Goal: Task Accomplishment & Management: Manage account settings

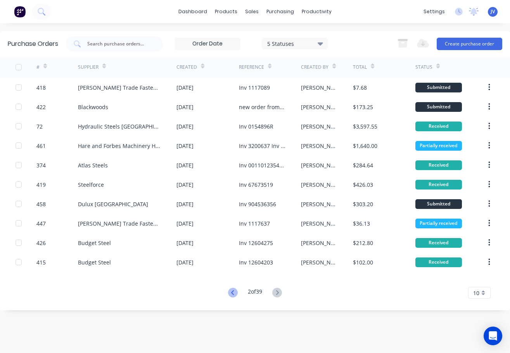
click at [234, 294] on icon at bounding box center [233, 292] width 10 height 10
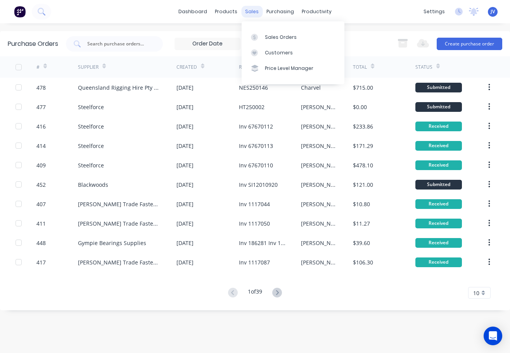
click at [257, 10] on div "sales" at bounding box center [251, 12] width 21 height 12
click at [268, 39] on div "Sales Orders" at bounding box center [281, 37] width 32 height 7
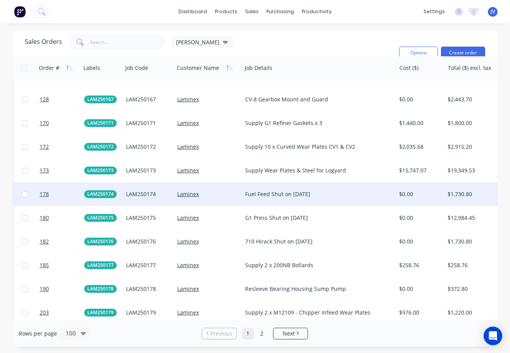
scroll to position [1435, 0]
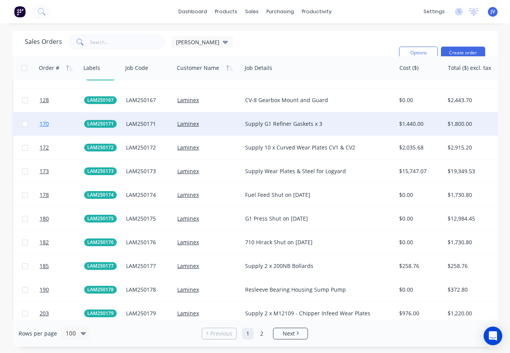
click at [43, 124] on span "170" at bounding box center [44, 124] width 9 height 8
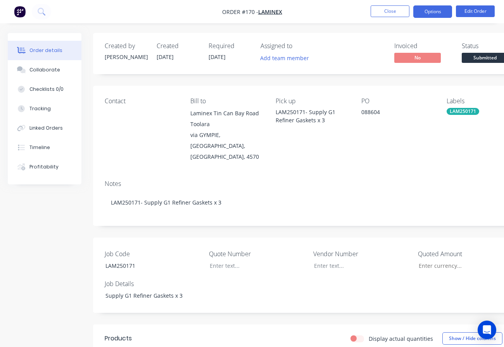
click at [439, 13] on button "Options" at bounding box center [432, 11] width 39 height 12
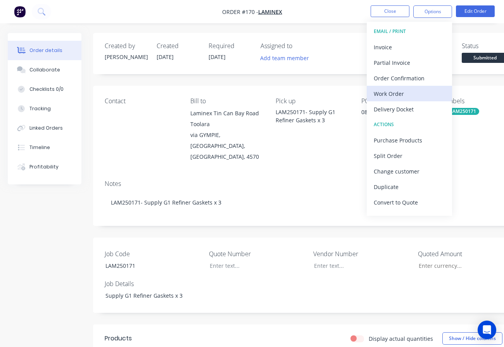
click at [404, 92] on div "Work Order" at bounding box center [409, 93] width 71 height 11
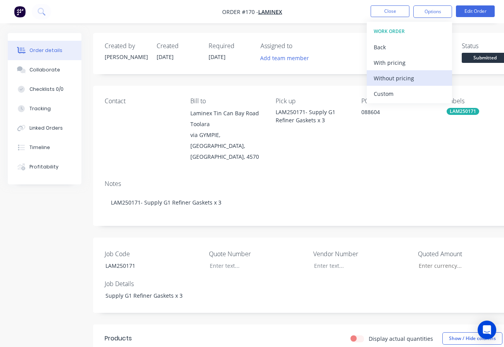
click at [407, 77] on div "Without pricing" at bounding box center [409, 78] width 71 height 11
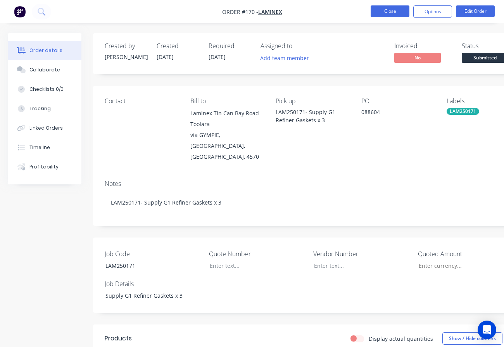
click at [389, 12] on button "Close" at bounding box center [390, 11] width 39 height 12
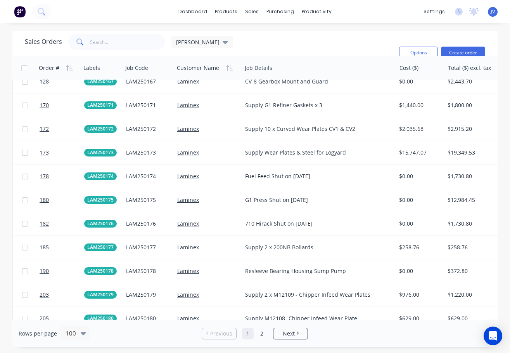
scroll to position [1474, 0]
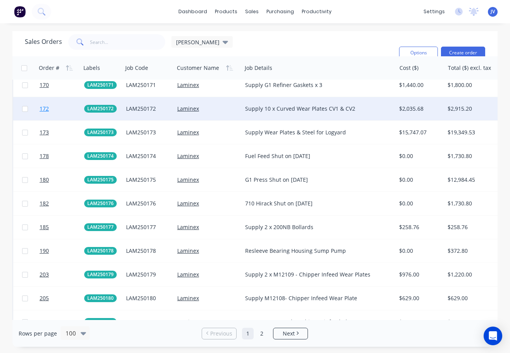
click at [45, 109] on span "172" at bounding box center [44, 109] width 9 height 8
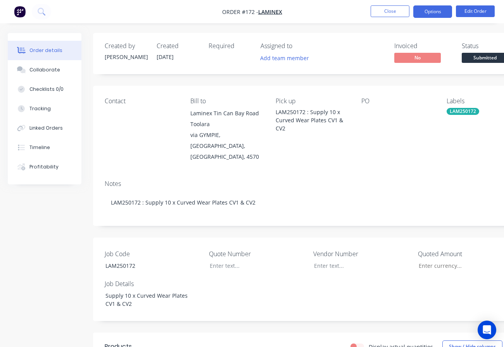
click at [430, 12] on button "Options" at bounding box center [432, 11] width 39 height 12
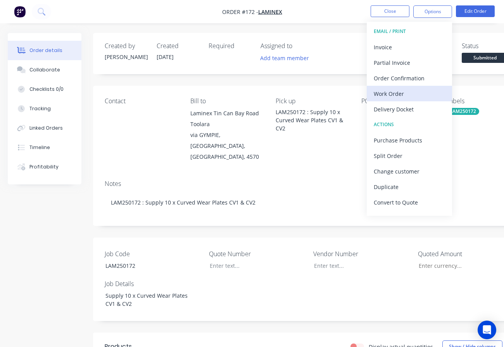
click at [392, 95] on div "Work Order" at bounding box center [409, 93] width 71 height 11
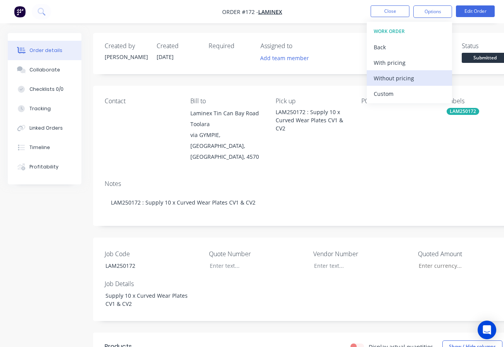
click at [400, 79] on div "Without pricing" at bounding box center [409, 78] width 71 height 11
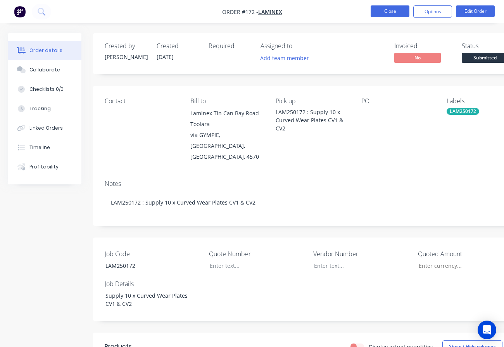
click at [395, 13] on button "Close" at bounding box center [390, 11] width 39 height 12
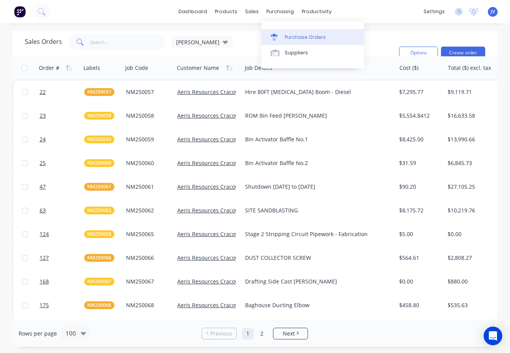
click at [296, 38] on div "Purchase Orders" at bounding box center [305, 37] width 41 height 7
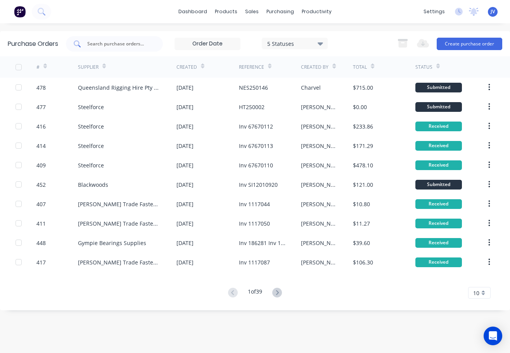
click at [98, 45] on input "text" at bounding box center [118, 44] width 64 height 8
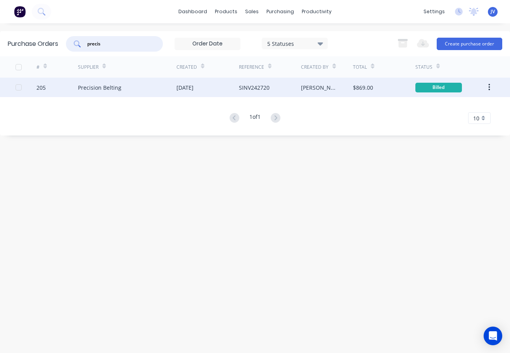
type input "precis"
click at [40, 88] on div "205" at bounding box center [40, 87] width 9 height 8
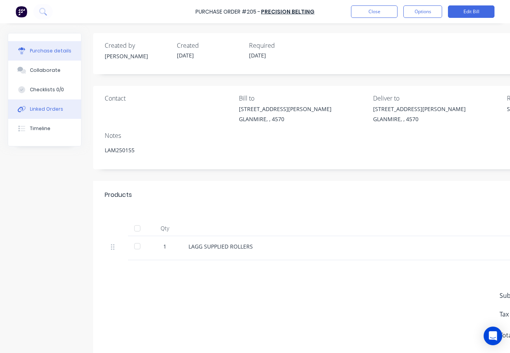
click at [50, 107] on div "Linked Orders" at bounding box center [46, 108] width 33 height 7
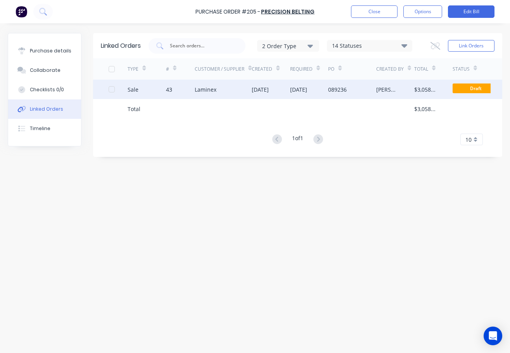
click at [170, 89] on div "43" at bounding box center [169, 89] width 6 height 8
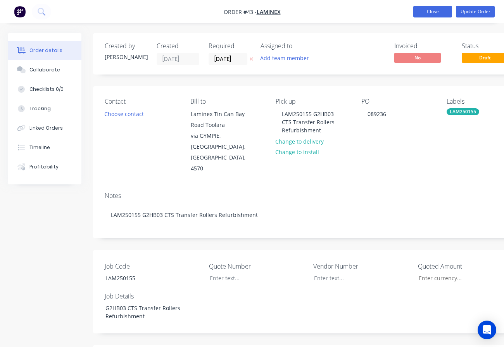
click at [439, 12] on button "Close" at bounding box center [432, 12] width 39 height 12
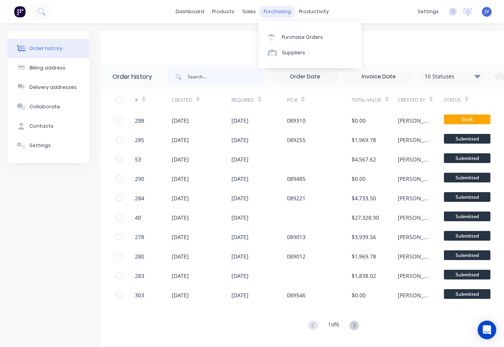
click at [272, 10] on div "purchasing" at bounding box center [277, 12] width 35 height 12
click at [296, 38] on div "Purchase Orders" at bounding box center [302, 37] width 41 height 7
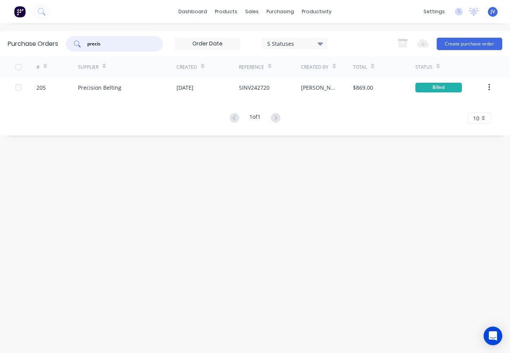
click at [116, 43] on input "precis" at bounding box center [118, 44] width 64 height 8
drag, startPoint x: 138, startPoint y: 43, endPoint x: 86, endPoint y: 40, distance: 52.0
click at [86, 40] on div "precis" at bounding box center [114, 44] width 97 height 16
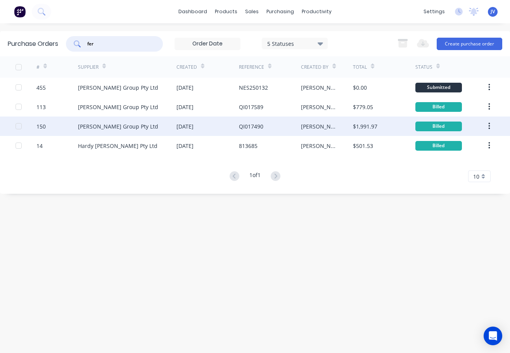
type input "fer"
click at [41, 126] on div "150" at bounding box center [40, 126] width 9 height 8
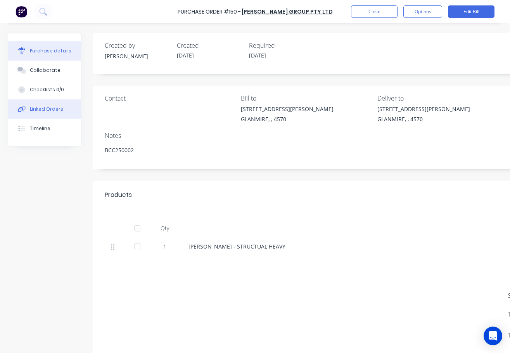
click at [57, 109] on div "Linked Orders" at bounding box center [46, 108] width 33 height 7
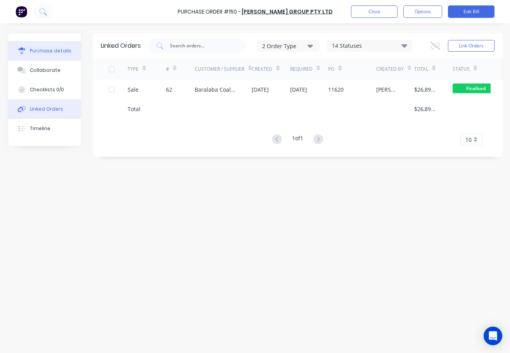
click at [54, 52] on div "Purchase details" at bounding box center [50, 50] width 41 height 7
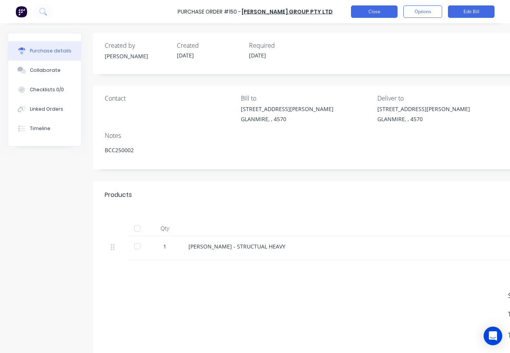
click at [367, 8] on button "Close" at bounding box center [374, 11] width 47 height 12
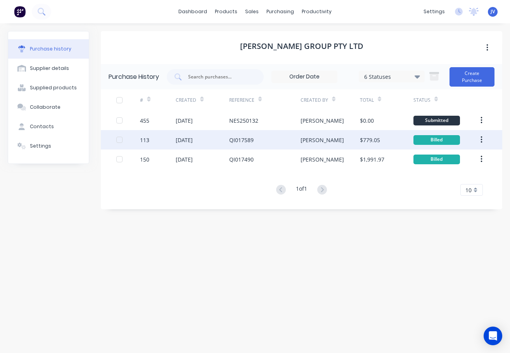
click at [146, 140] on div "113" at bounding box center [144, 140] width 9 height 8
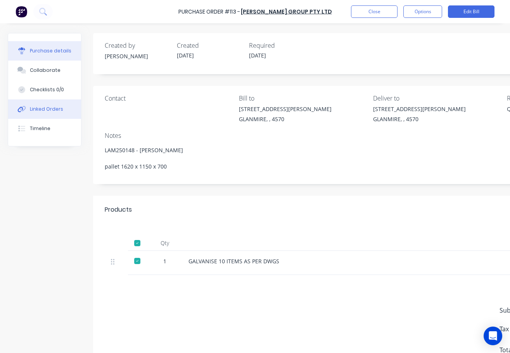
click at [46, 107] on div "Linked Orders" at bounding box center [46, 108] width 33 height 7
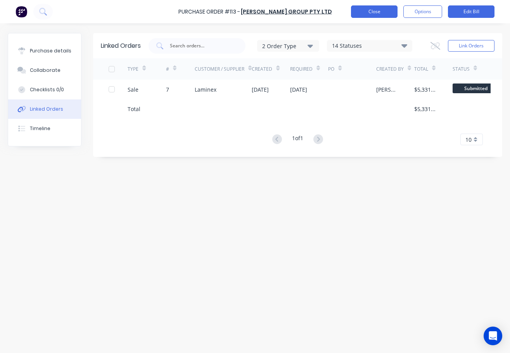
click at [375, 10] on button "Close" at bounding box center [374, 11] width 47 height 12
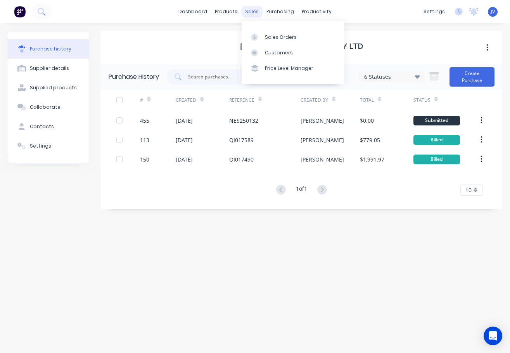
click at [245, 10] on div "sales" at bounding box center [251, 12] width 21 height 12
click at [271, 36] on div "Sales Orders" at bounding box center [281, 37] width 32 height 7
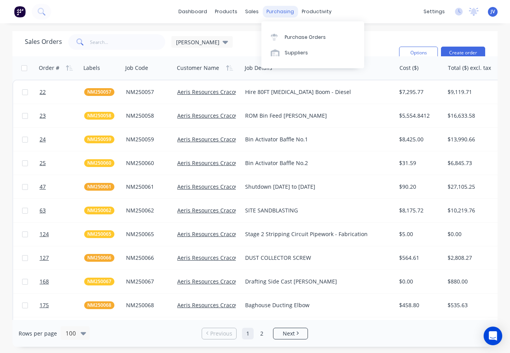
click at [278, 12] on div "purchasing" at bounding box center [280, 12] width 35 height 12
click at [288, 37] on div "Purchase Orders" at bounding box center [305, 37] width 41 height 7
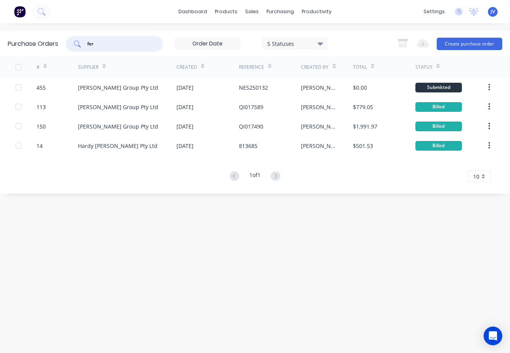
click at [100, 46] on input "fer" at bounding box center [118, 44] width 64 height 8
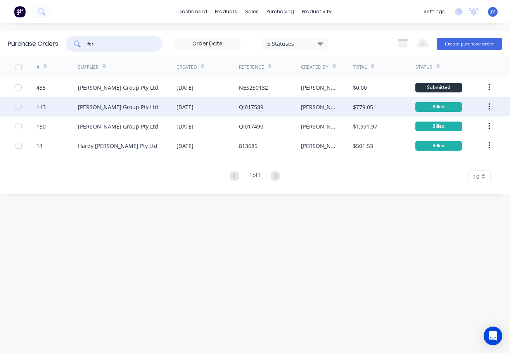
click at [45, 107] on div "113" at bounding box center [40, 107] width 9 height 8
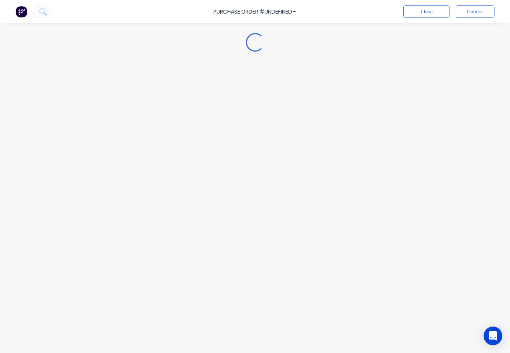
type textarea "x"
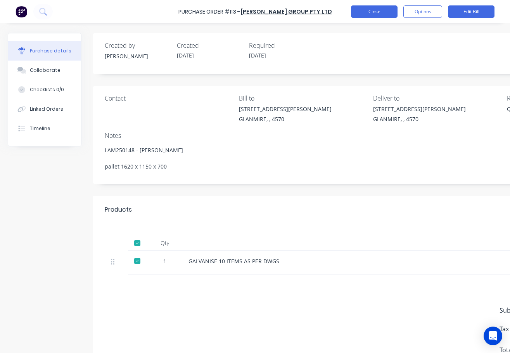
click at [377, 11] on button "Close" at bounding box center [374, 11] width 47 height 12
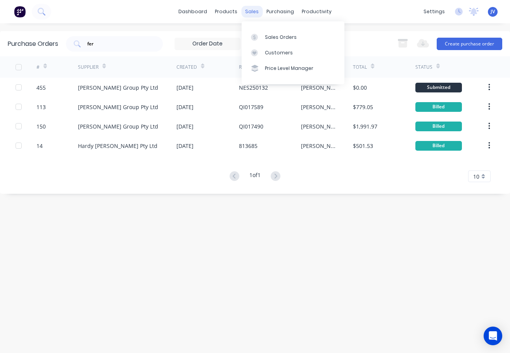
click at [249, 13] on div "sales" at bounding box center [251, 12] width 21 height 12
click at [274, 36] on div "Sales Orders" at bounding box center [281, 37] width 32 height 7
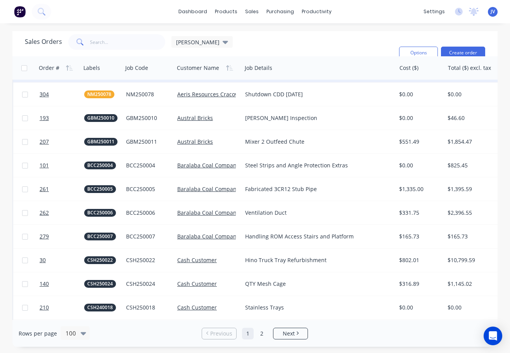
scroll to position [427, 0]
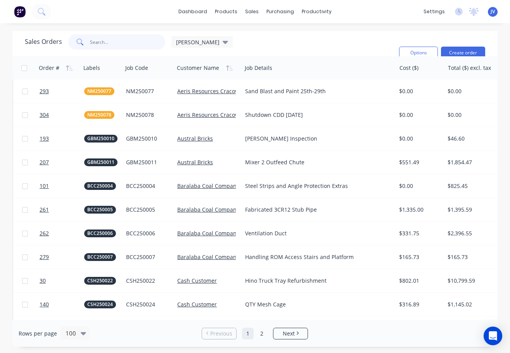
click at [101, 41] on input "text" at bounding box center [128, 42] width 76 height 16
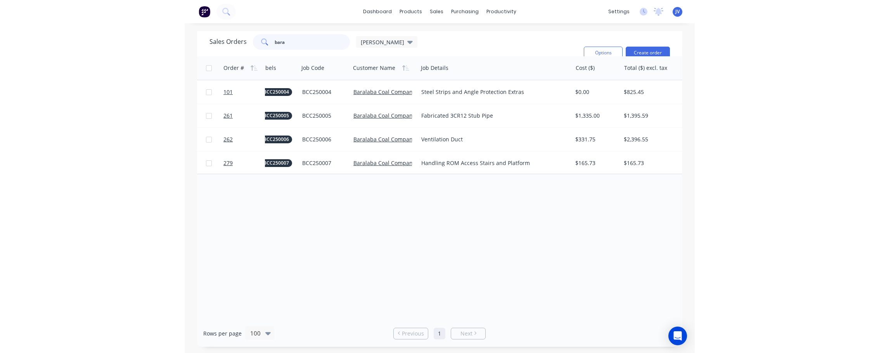
scroll to position [0, 0]
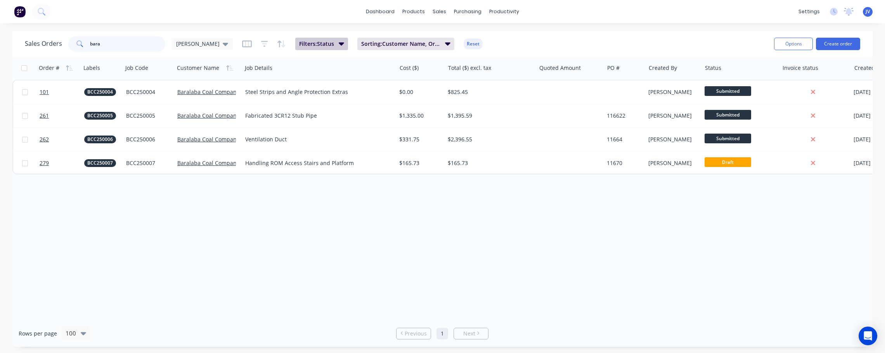
type input "bara"
click at [299, 42] on span "Filters: Status" at bounding box center [316, 44] width 35 height 8
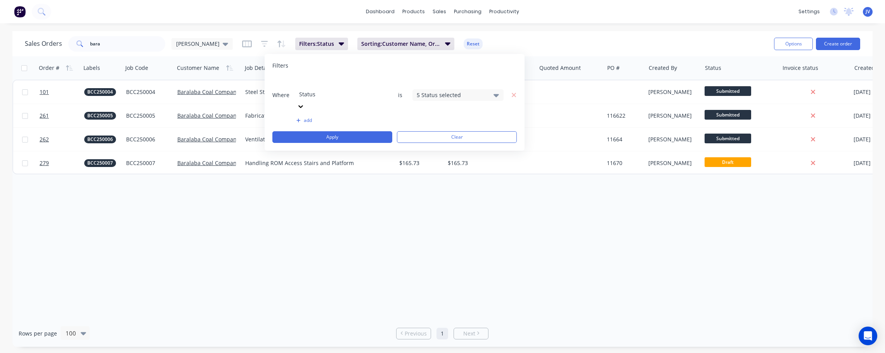
click at [497, 91] on icon at bounding box center [495, 95] width 5 height 9
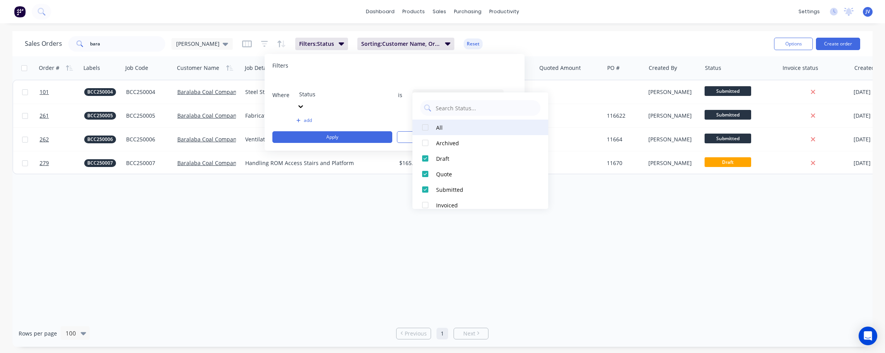
click at [423, 127] on div at bounding box center [425, 127] width 16 height 16
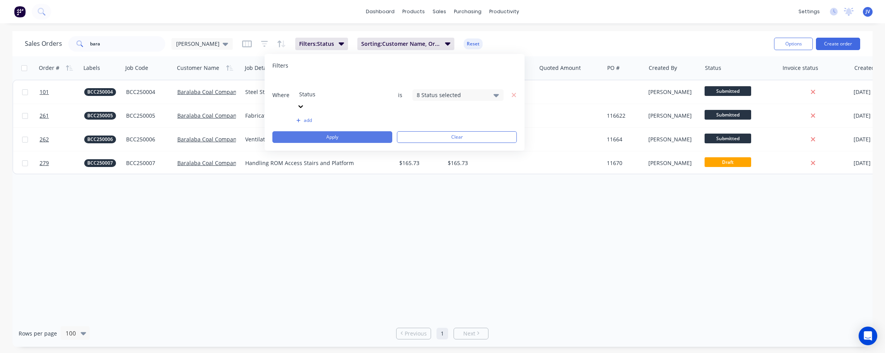
click at [337, 131] on button "Apply" at bounding box center [332, 137] width 120 height 12
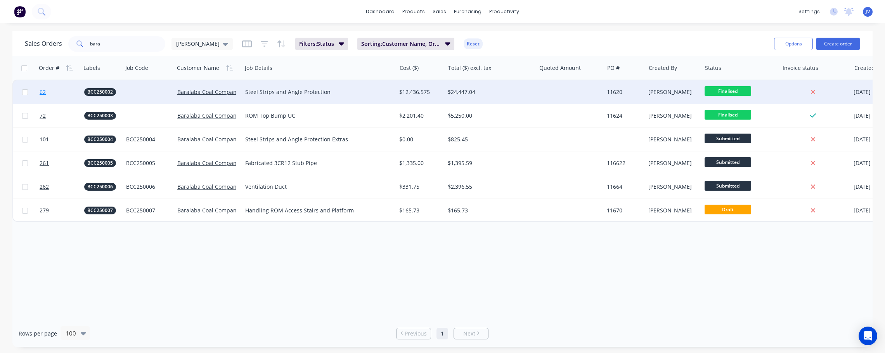
click at [43, 92] on span "62" at bounding box center [43, 92] width 6 height 8
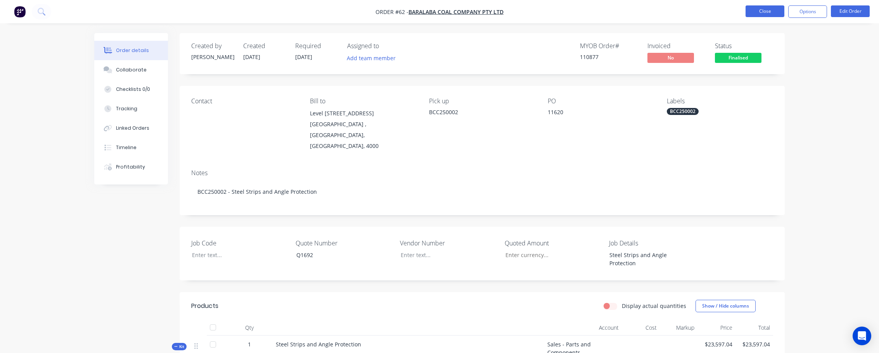
click at [510, 9] on button "Close" at bounding box center [764, 11] width 39 height 12
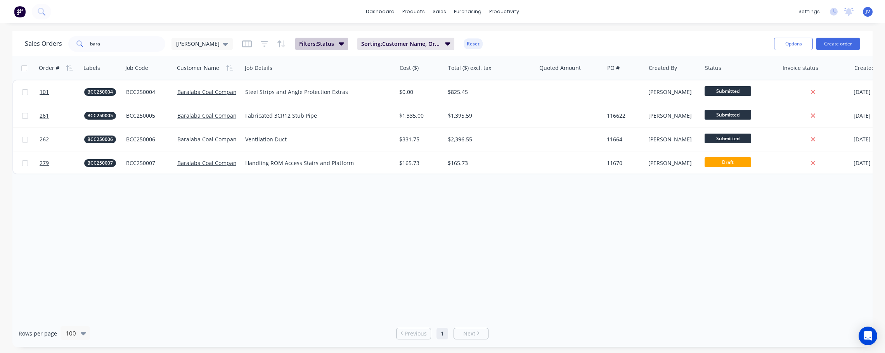
click at [315, 41] on button "Filters: Status" at bounding box center [321, 44] width 53 height 12
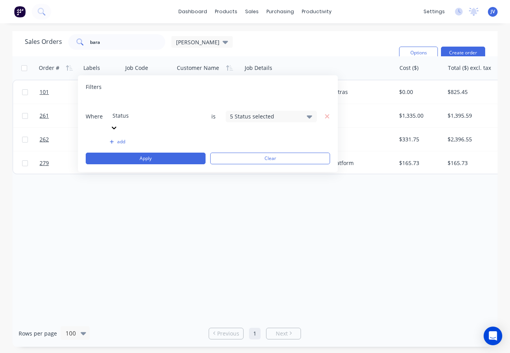
click at [382, 222] on div "Order # Labels Job Code Customer Name Job Details Cost ($) Total ($) excl. tax …" at bounding box center [254, 187] width 485 height 263
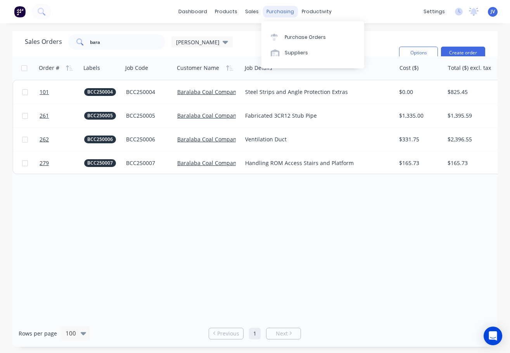
click at [277, 9] on div "purchasing" at bounding box center [280, 12] width 35 height 12
click at [285, 39] on div "Purchase Orders" at bounding box center [305, 37] width 41 height 7
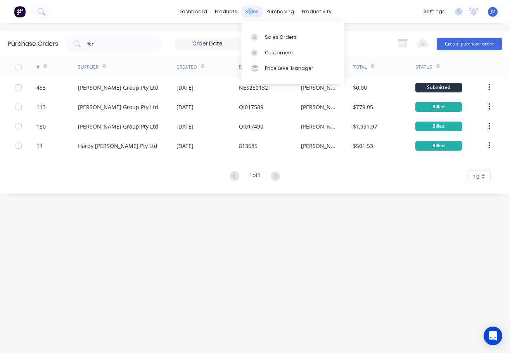
click at [250, 14] on div "sales" at bounding box center [251, 12] width 21 height 12
click at [250, 12] on div "sales" at bounding box center [251, 12] width 21 height 12
click at [275, 39] on div "Sales Orders" at bounding box center [281, 37] width 32 height 7
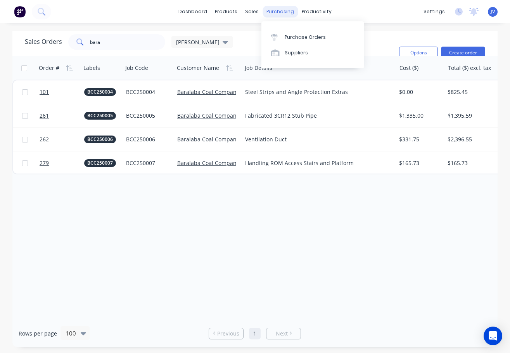
click at [280, 10] on div "purchasing" at bounding box center [280, 12] width 35 height 12
click at [292, 35] on div "Purchase Orders" at bounding box center [305, 37] width 41 height 7
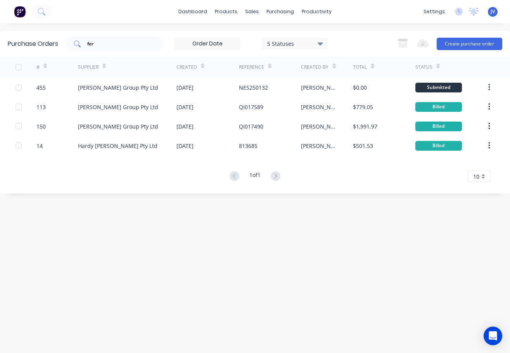
click at [116, 46] on input "fer" at bounding box center [118, 44] width 64 height 8
type input "f"
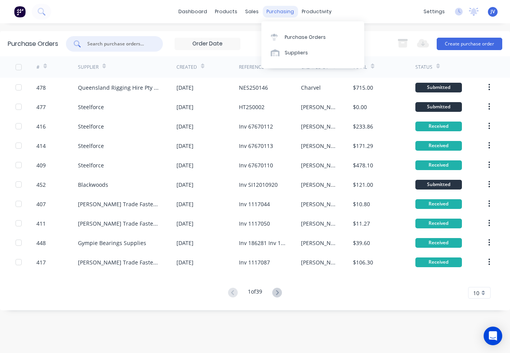
click at [287, 11] on div "purchasing" at bounding box center [280, 12] width 35 height 12
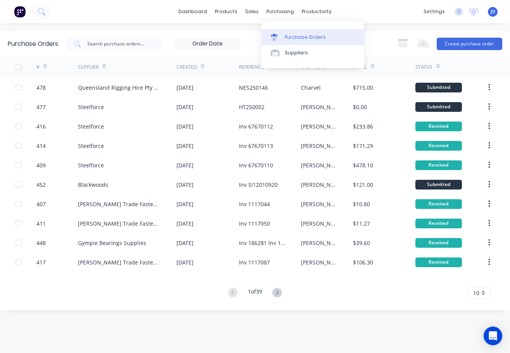
click at [287, 36] on div "Purchase Orders" at bounding box center [305, 37] width 41 height 7
click at [270, 34] on div "Sales Orders" at bounding box center [281, 37] width 32 height 7
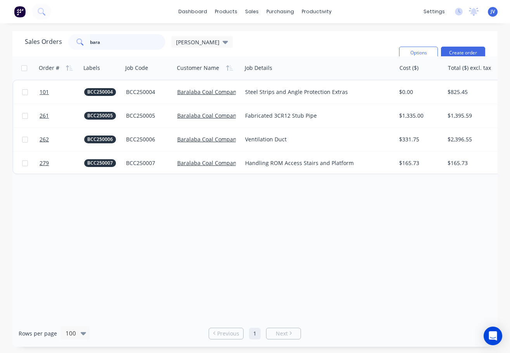
click at [139, 44] on input "bara" at bounding box center [128, 42] width 76 height 16
type input "b"
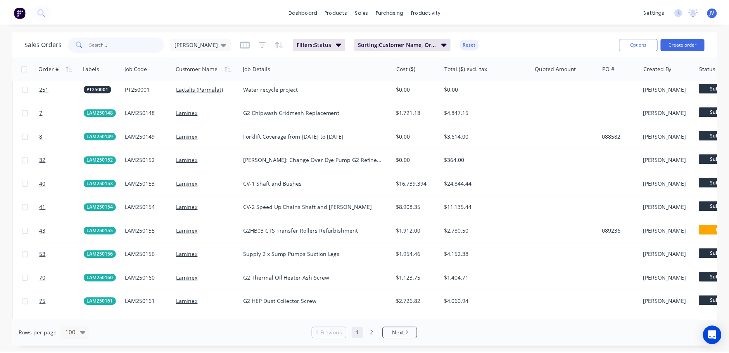
scroll to position [1163, 0]
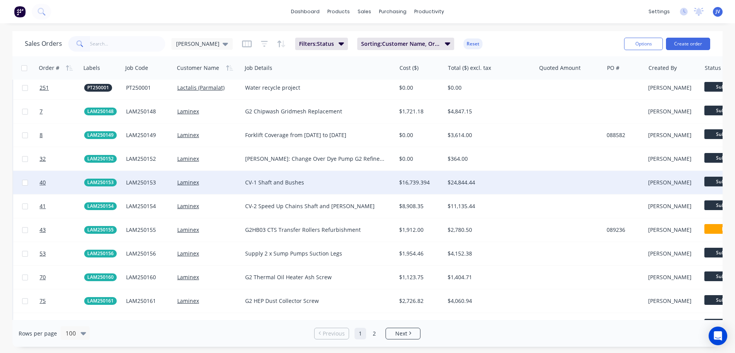
click at [385, 183] on div "CV-1 Shaft and Bushes" at bounding box center [315, 182] width 140 height 8
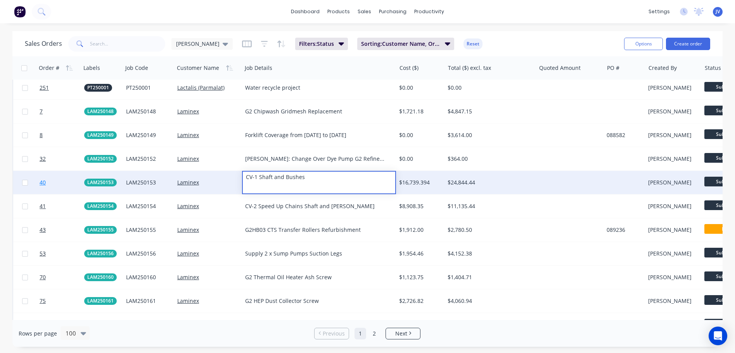
click at [43, 183] on span "40" at bounding box center [43, 182] width 6 height 8
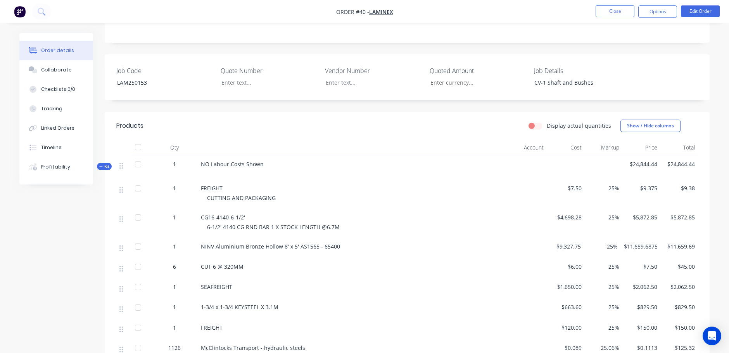
scroll to position [39, 0]
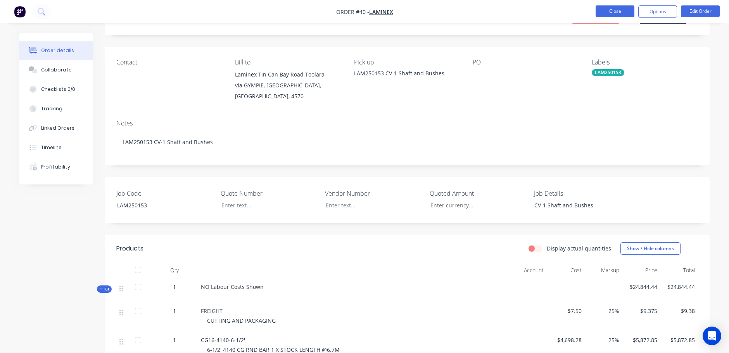
click at [510, 12] on button "Close" at bounding box center [615, 11] width 39 height 12
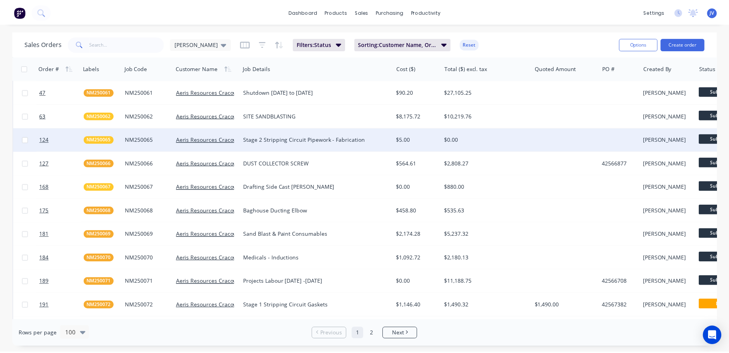
scroll to position [39, 0]
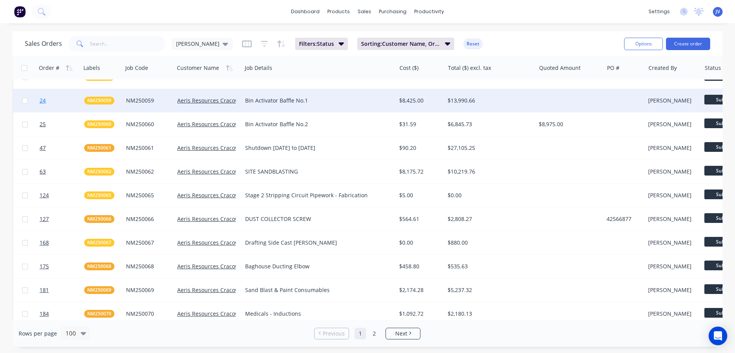
click at [44, 100] on span "24" at bounding box center [43, 101] width 6 height 8
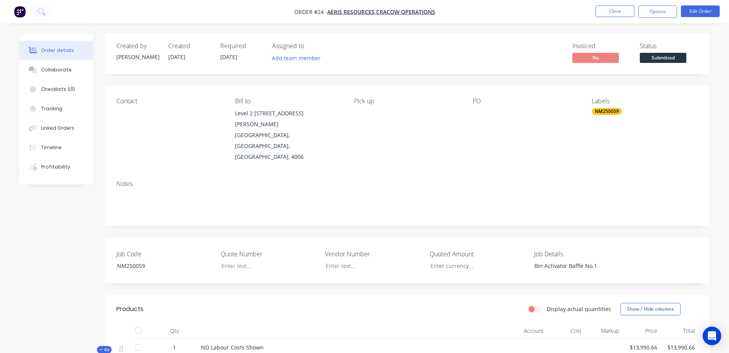
scroll to position [116, 0]
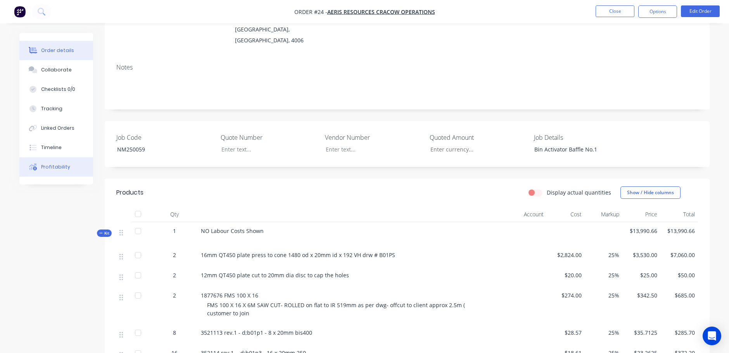
click at [55, 165] on div "Profitability" at bounding box center [55, 166] width 29 height 7
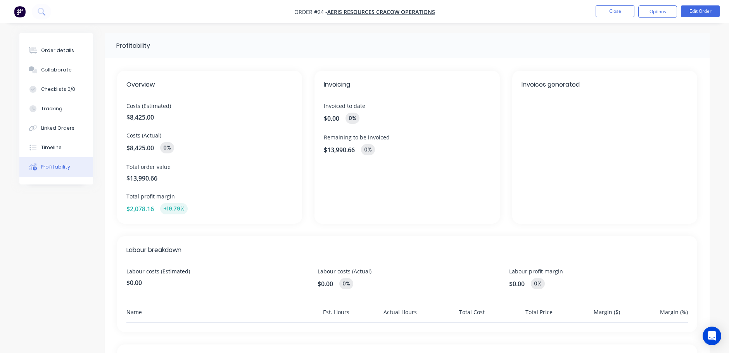
scroll to position [138, 0]
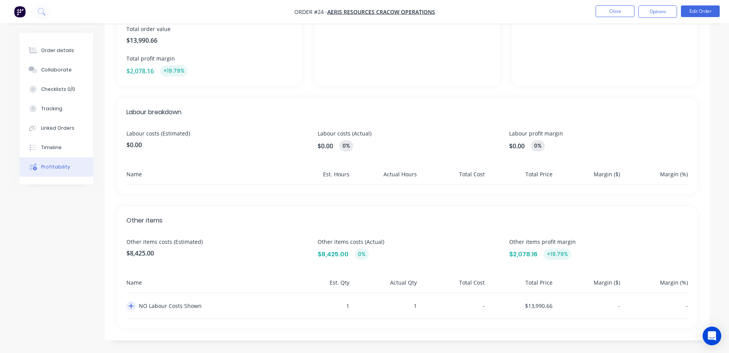
click at [131, 305] on icon "button" at bounding box center [131, 305] width 5 height 5
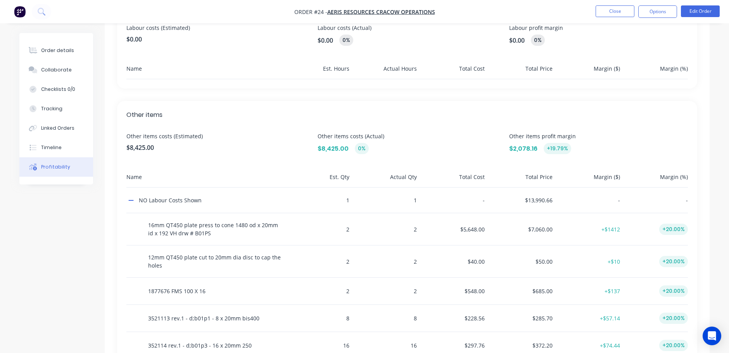
scroll to position [254, 0]
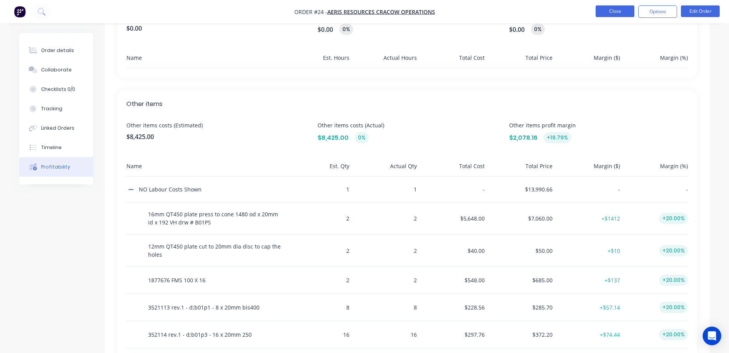
click at [510, 10] on button "Close" at bounding box center [615, 11] width 39 height 12
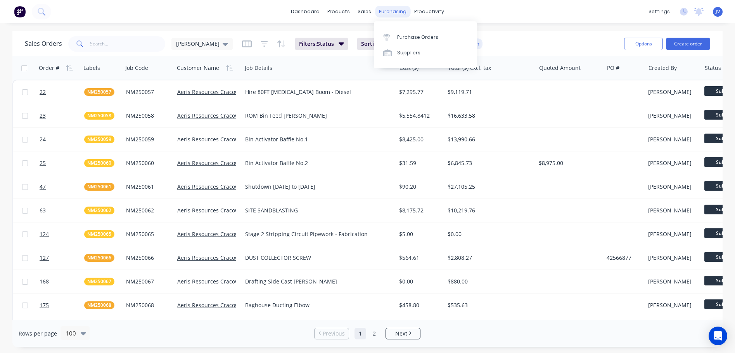
click at [392, 13] on div "purchasing" at bounding box center [392, 12] width 35 height 12
click at [417, 34] on div "Purchase Orders" at bounding box center [417, 37] width 41 height 7
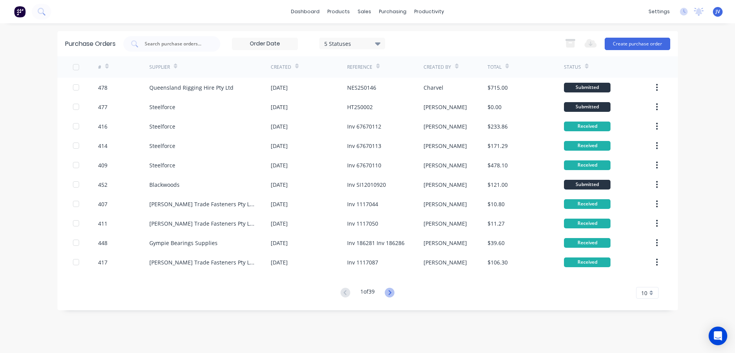
click at [394, 294] on icon at bounding box center [390, 292] width 10 height 10
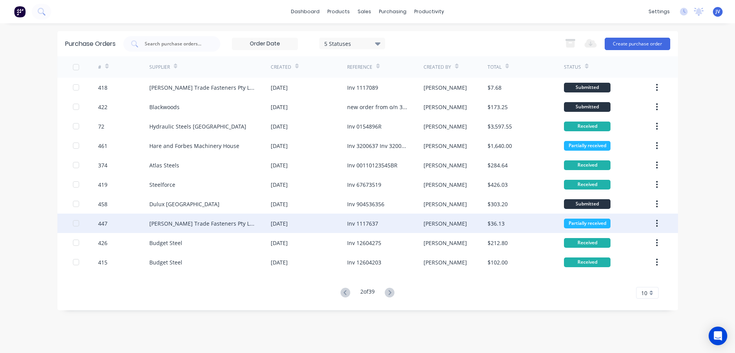
click at [105, 223] on div "447" at bounding box center [102, 223] width 9 height 8
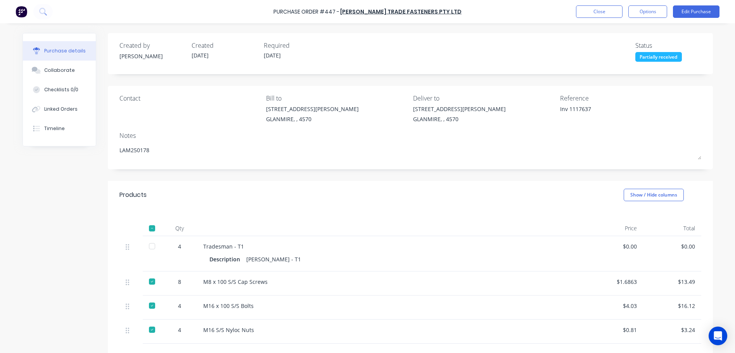
click at [151, 280] on div at bounding box center [152, 281] width 16 height 16
click at [149, 306] on div at bounding box center [152, 305] width 16 height 16
click at [149, 331] on div at bounding box center [152, 330] width 16 height 16
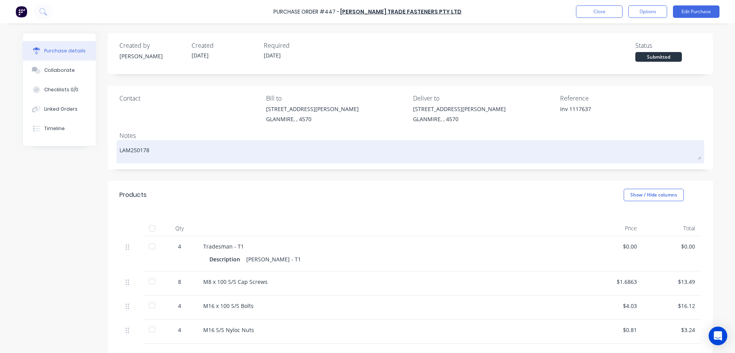
click at [428, 157] on textarea "LAM250178" at bounding box center [410, 150] width 582 height 17
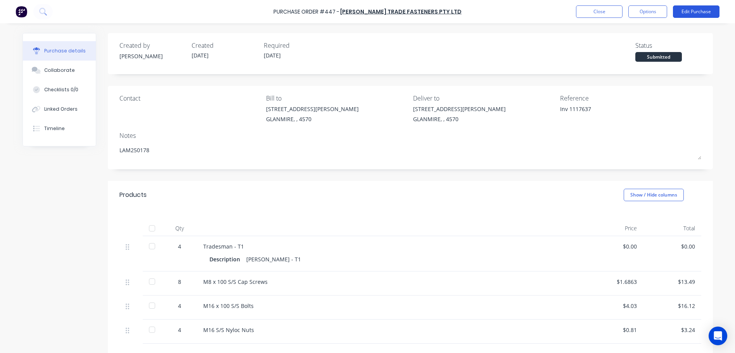
click at [510, 11] on button "Edit Purchase" at bounding box center [696, 11] width 47 height 12
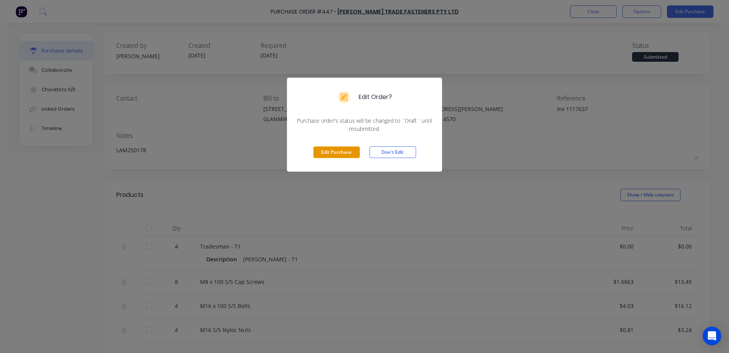
click at [337, 154] on button "Edit Purchase" at bounding box center [336, 152] width 47 height 12
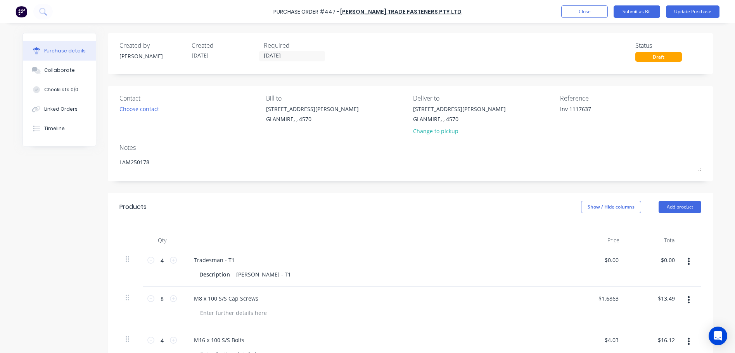
click at [510, 260] on button "button" at bounding box center [688, 261] width 18 height 14
click at [510, 329] on button "Delete" at bounding box center [665, 328] width 66 height 16
click at [510, 11] on button "Update Purchase" at bounding box center [693, 11] width 54 height 12
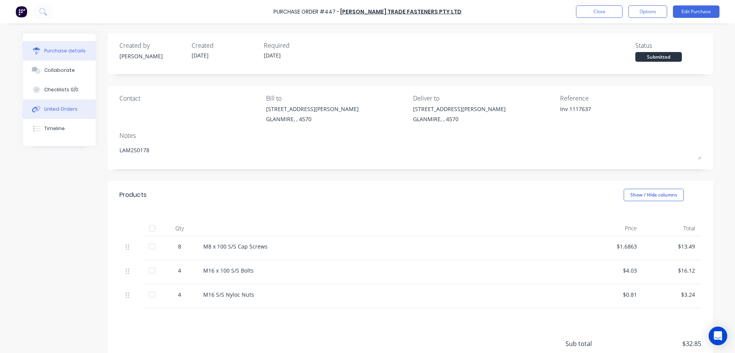
click at [60, 108] on div "Linked Orders" at bounding box center [60, 108] width 33 height 7
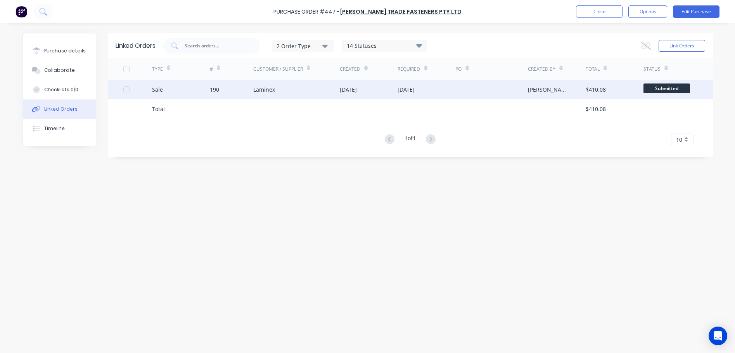
click at [124, 91] on div at bounding box center [127, 89] width 16 height 16
click at [510, 45] on icon at bounding box center [645, 45] width 9 height 7
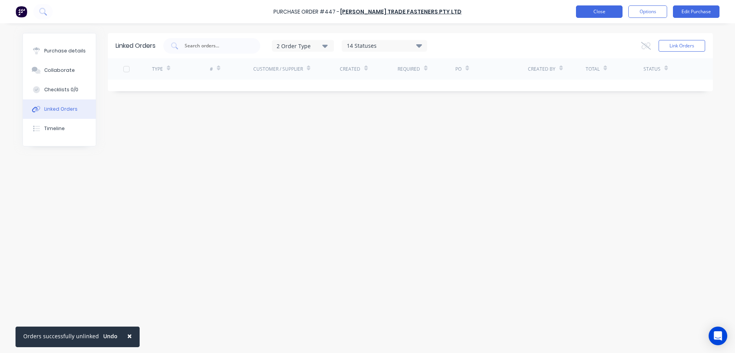
click at [510, 10] on button "Close" at bounding box center [599, 11] width 47 height 12
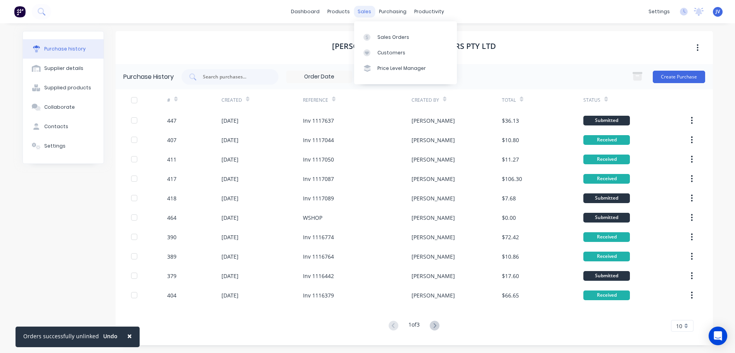
click at [362, 12] on div "sales" at bounding box center [364, 12] width 21 height 12
click at [391, 37] on div "Sales Orders" at bounding box center [393, 37] width 32 height 7
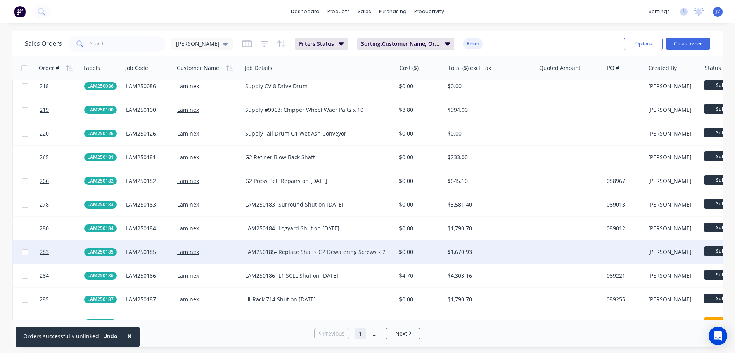
scroll to position [1823, 0]
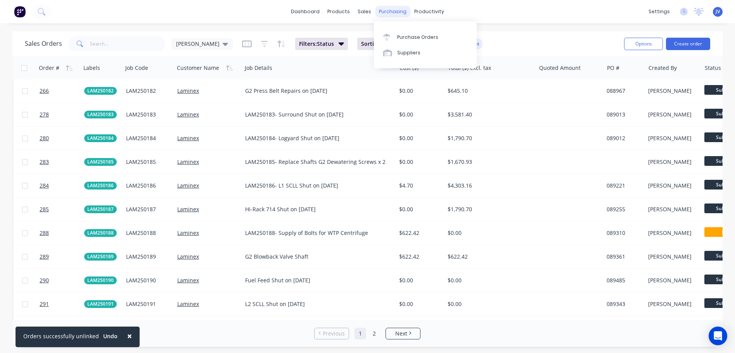
click at [385, 13] on div "purchasing" at bounding box center [392, 12] width 35 height 12
click at [398, 33] on link "Purchase Orders" at bounding box center [425, 37] width 103 height 16
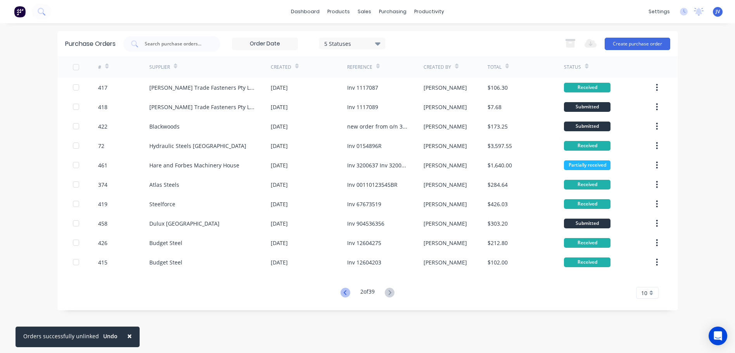
click at [343, 290] on icon at bounding box center [346, 292] width 10 height 10
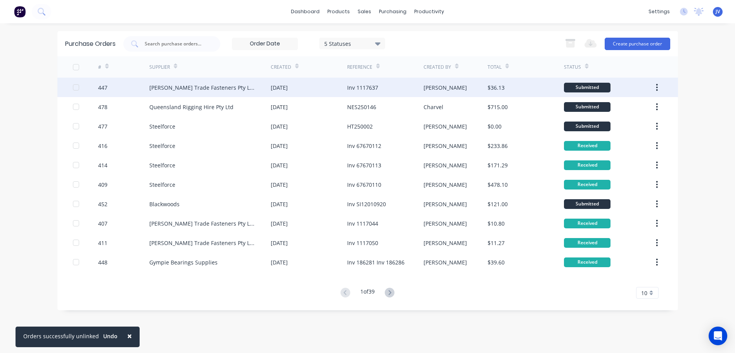
click at [101, 85] on div "447" at bounding box center [102, 87] width 9 height 8
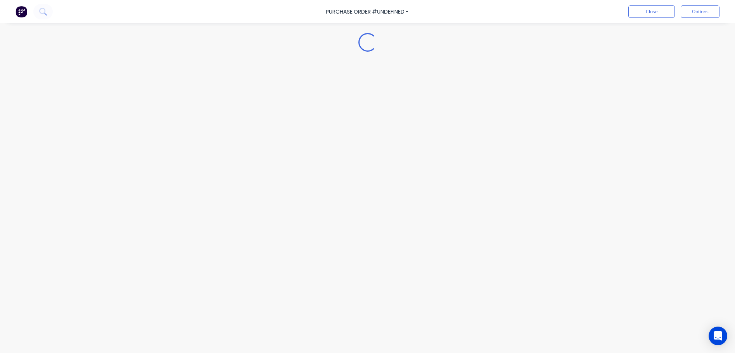
type textarea "x"
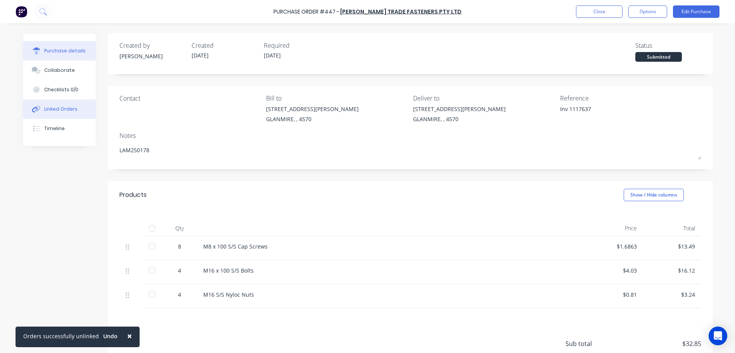
click at [47, 105] on button "Linked Orders" at bounding box center [59, 108] width 73 height 19
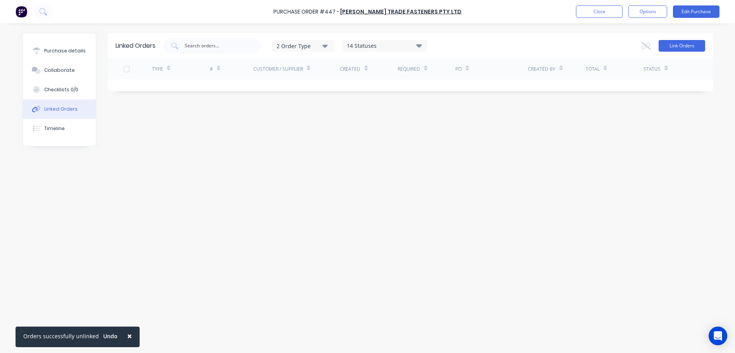
click at [510, 47] on button "Link Orders" at bounding box center [682, 46] width 47 height 12
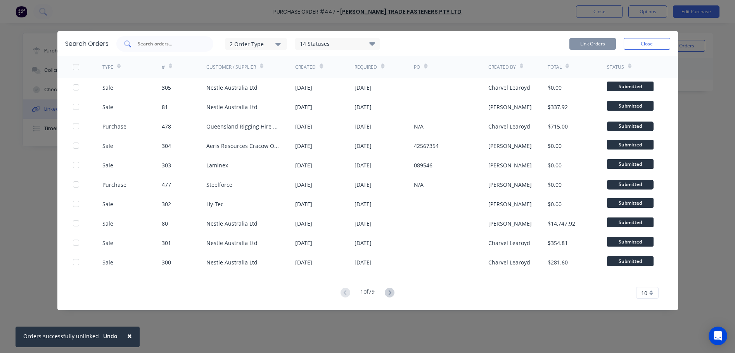
click at [173, 44] on input "text" at bounding box center [169, 44] width 64 height 8
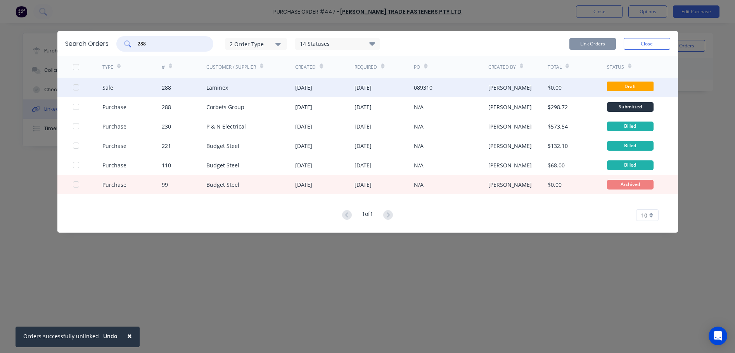
click at [76, 86] on div at bounding box center [76, 88] width 16 height 16
type input "288"
click at [510, 40] on button "Link Orders" at bounding box center [592, 44] width 47 height 12
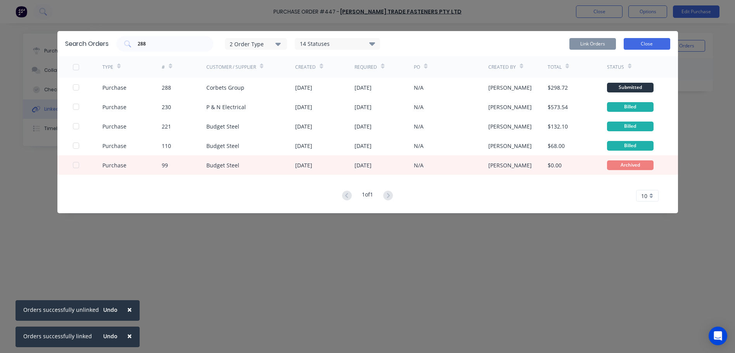
click at [510, 43] on button "Close" at bounding box center [647, 44] width 47 height 12
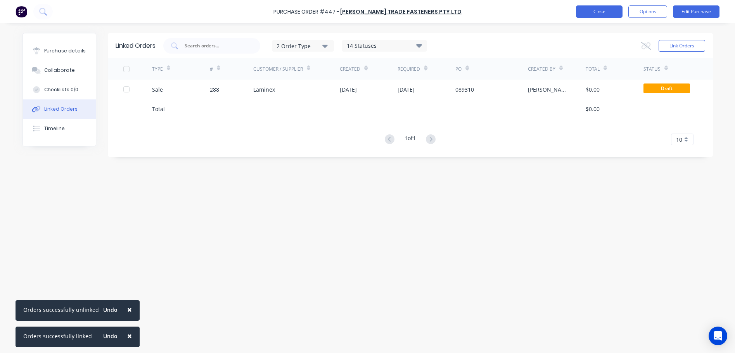
click at [510, 10] on button "Close" at bounding box center [599, 11] width 47 height 12
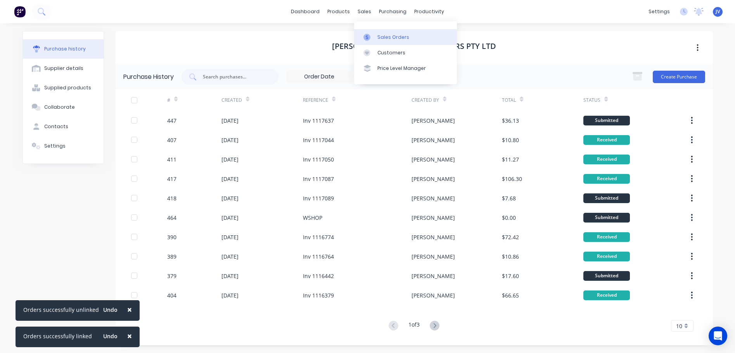
click at [394, 38] on div "Sales Orders" at bounding box center [393, 37] width 32 height 7
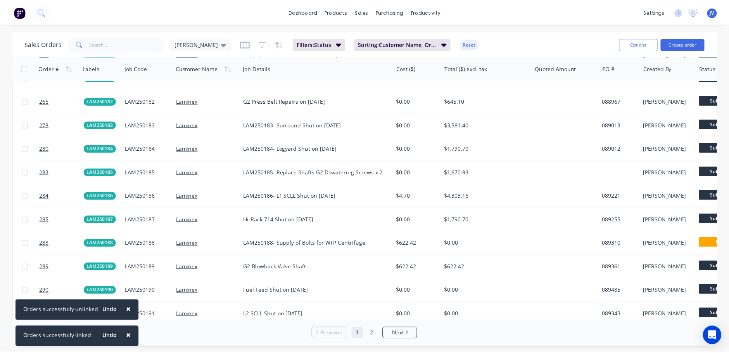
scroll to position [1823, 0]
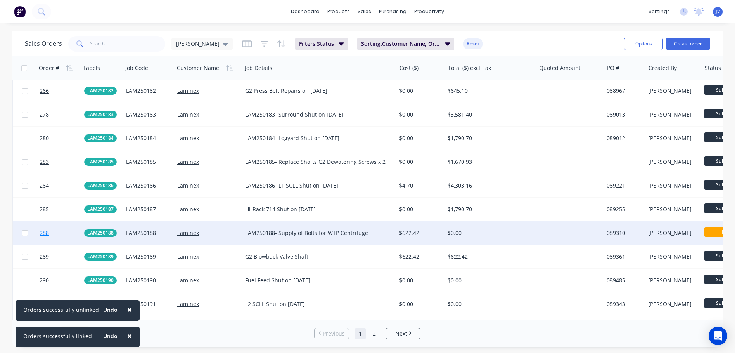
click at [44, 232] on span "288" at bounding box center [44, 233] width 9 height 8
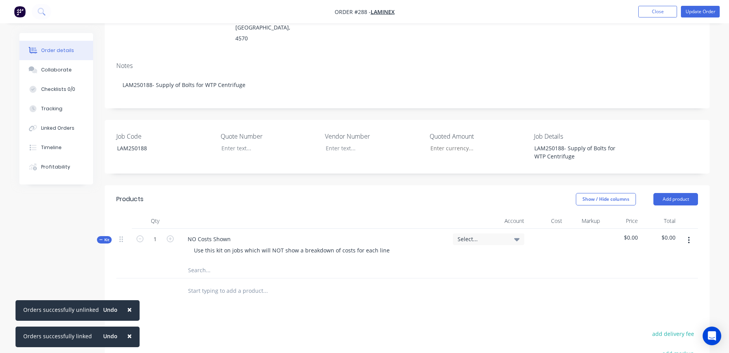
scroll to position [116, 0]
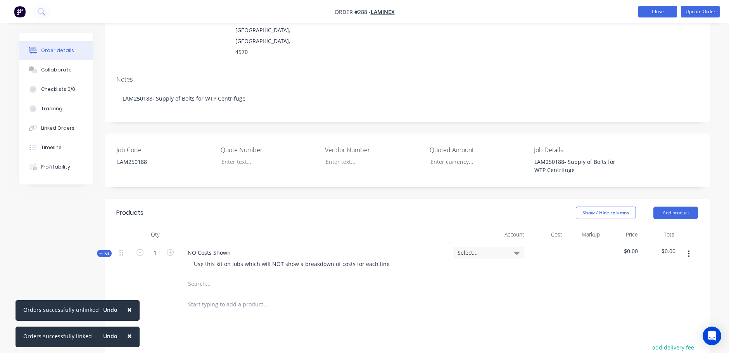
click at [510, 13] on button "Close" at bounding box center [657, 12] width 39 height 12
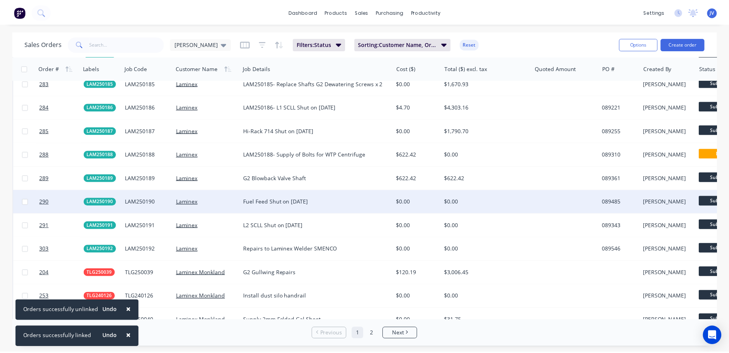
scroll to position [1900, 0]
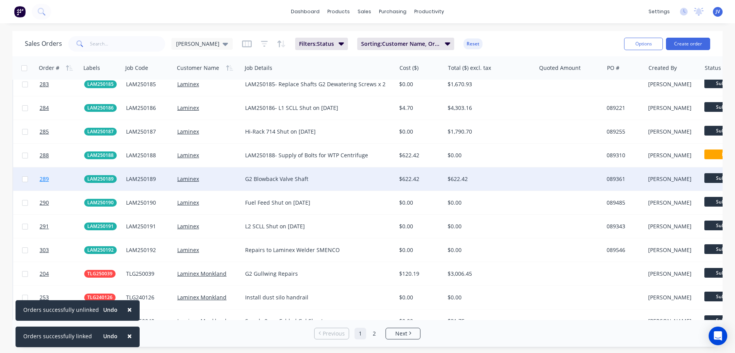
click at [43, 178] on span "289" at bounding box center [44, 179] width 9 height 8
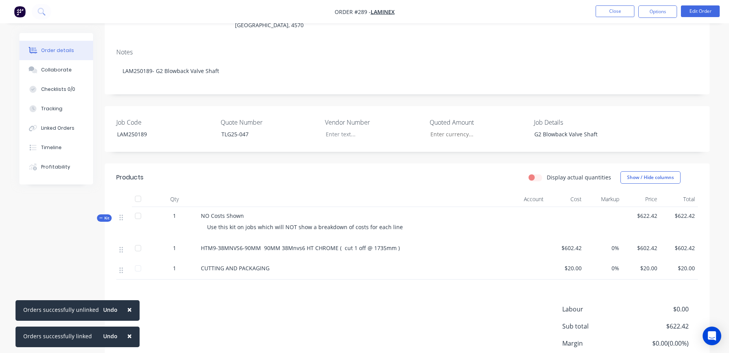
scroll to position [116, 0]
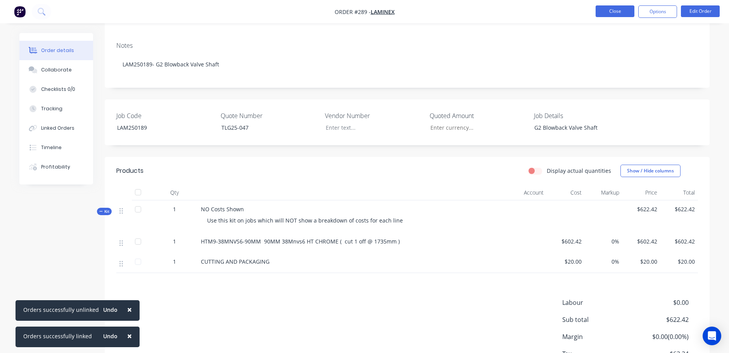
click at [510, 10] on button "Close" at bounding box center [615, 11] width 39 height 12
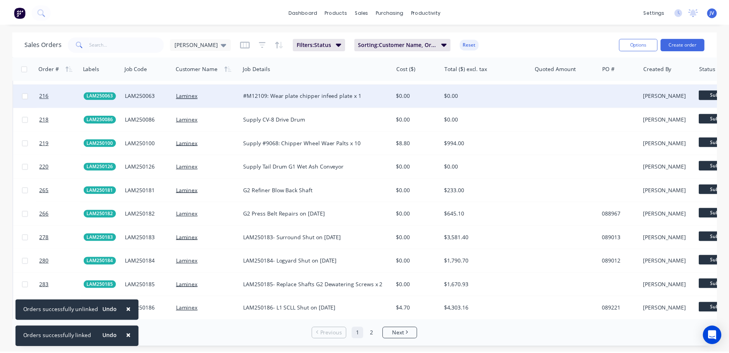
scroll to position [1784, 0]
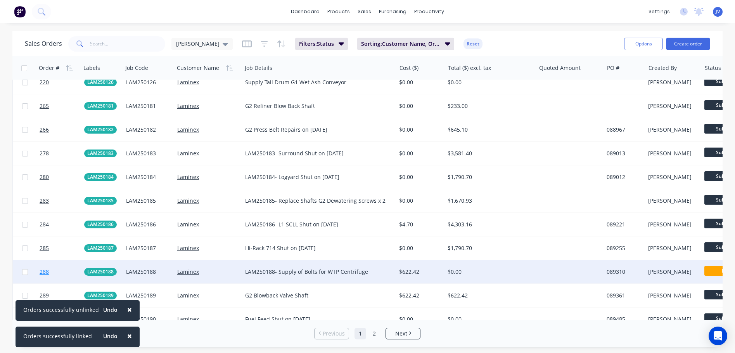
click at [44, 272] on span "288" at bounding box center [44, 272] width 9 height 8
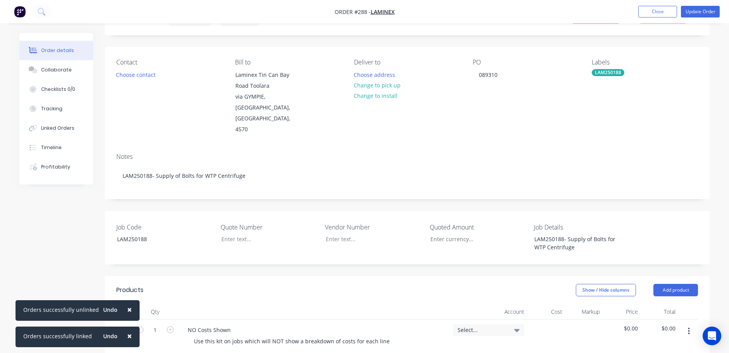
scroll to position [155, 0]
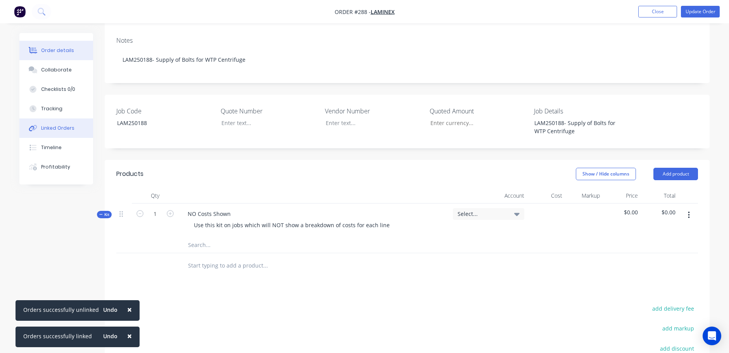
click at [55, 126] on div "Linked Orders" at bounding box center [57, 127] width 33 height 7
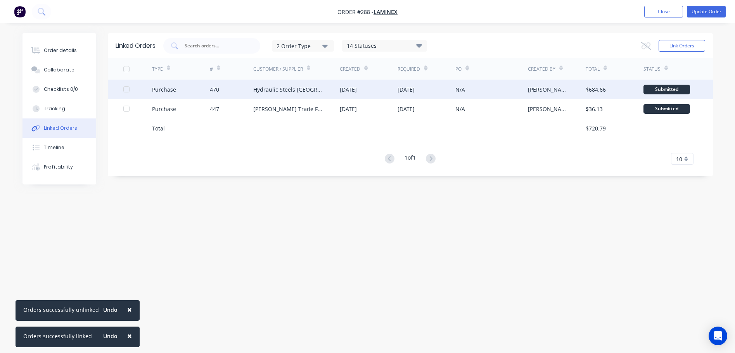
click at [124, 90] on div at bounding box center [127, 89] width 16 height 16
click at [510, 43] on icon at bounding box center [646, 46] width 10 height 8
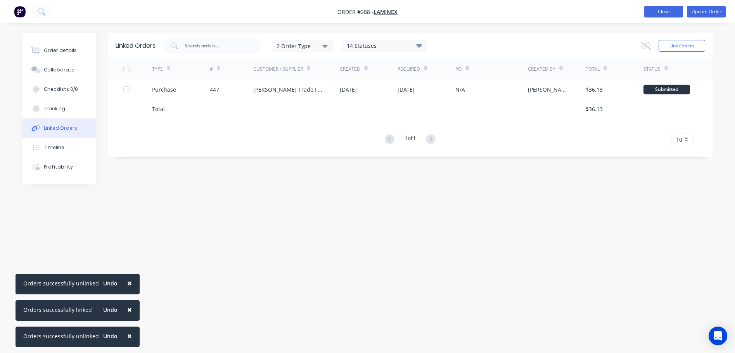
click at [510, 11] on button "Close" at bounding box center [663, 12] width 39 height 12
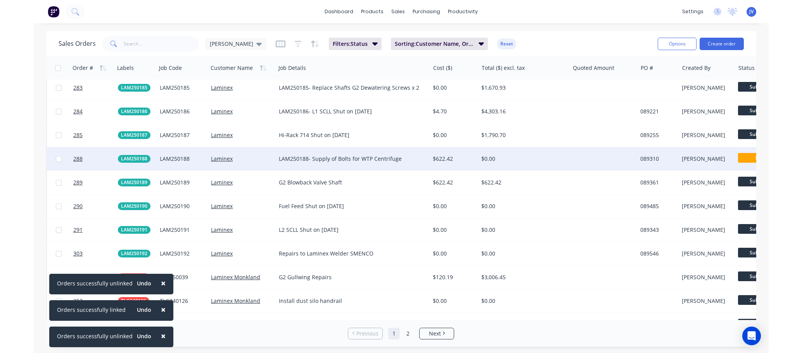
scroll to position [1900, 0]
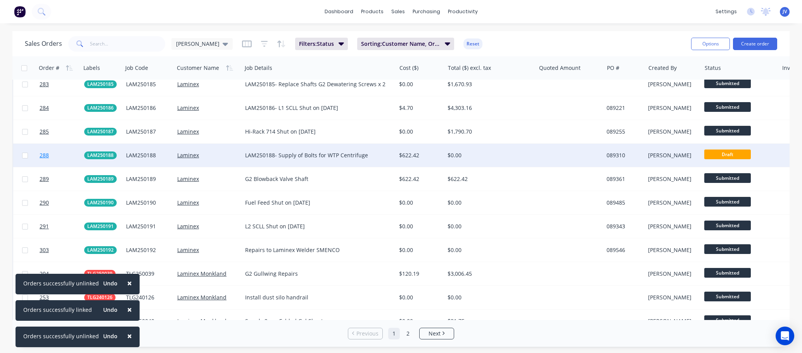
click at [44, 155] on span "288" at bounding box center [44, 155] width 9 height 8
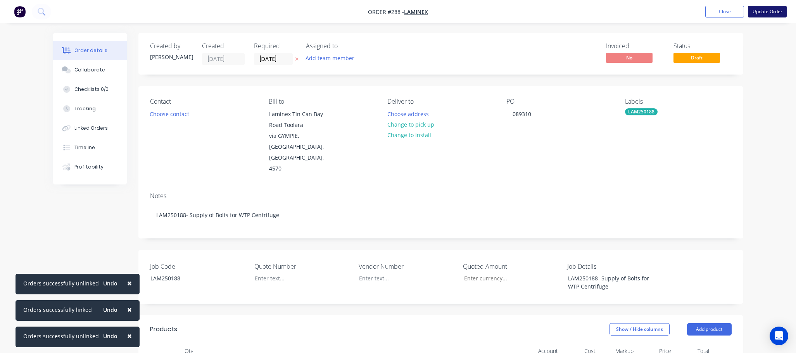
click at [510, 7] on button "Update Order" at bounding box center [767, 12] width 39 height 12
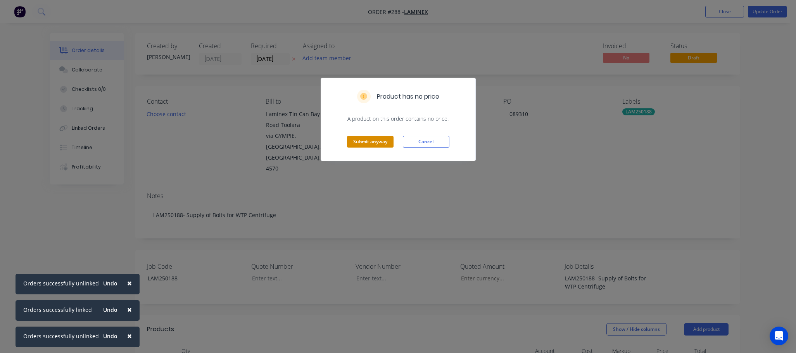
click at [367, 144] on button "Submit anyway" at bounding box center [370, 142] width 47 height 12
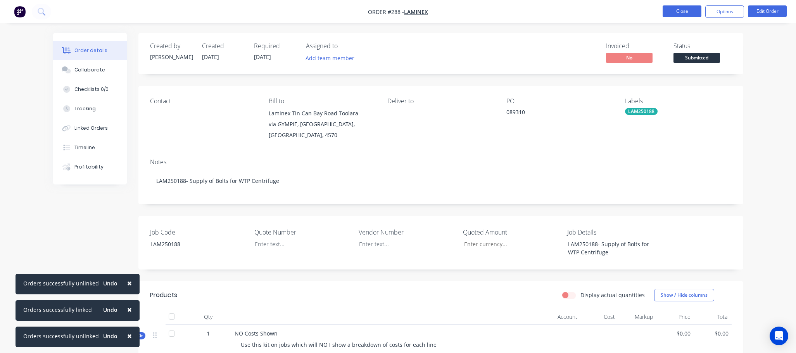
click at [510, 12] on button "Close" at bounding box center [682, 11] width 39 height 12
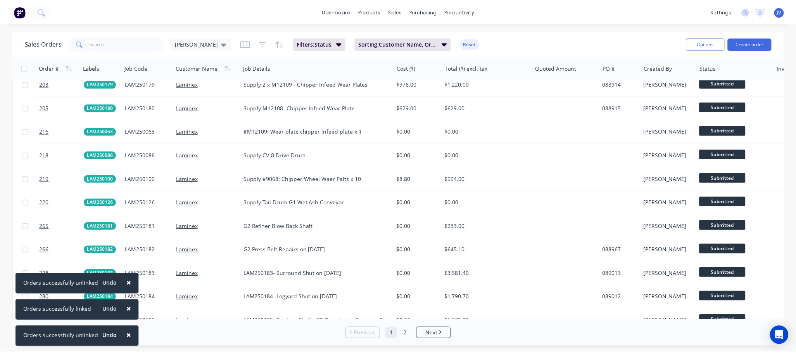
scroll to position [1823, 0]
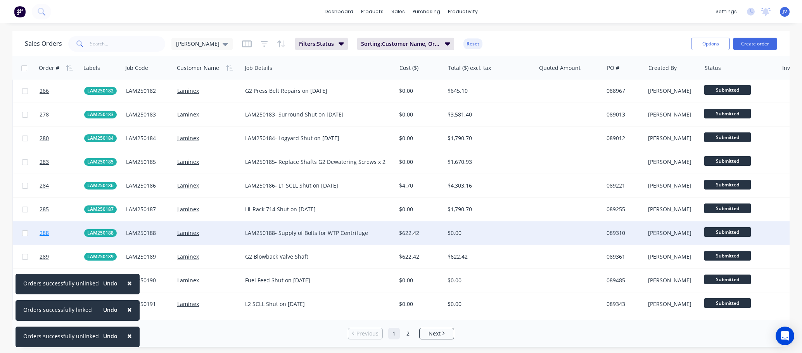
click at [40, 231] on span "288" at bounding box center [44, 233] width 9 height 8
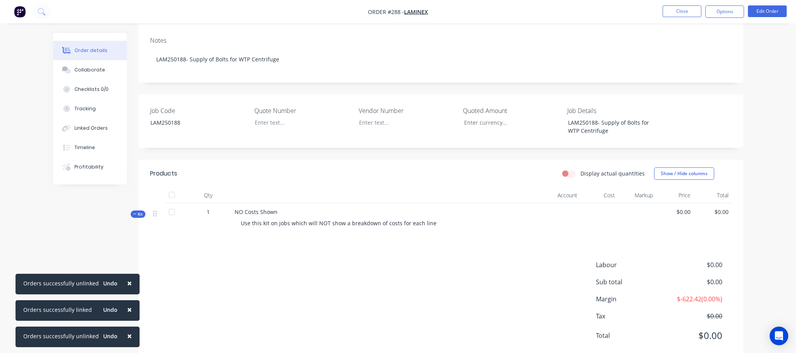
scroll to position [134, 0]
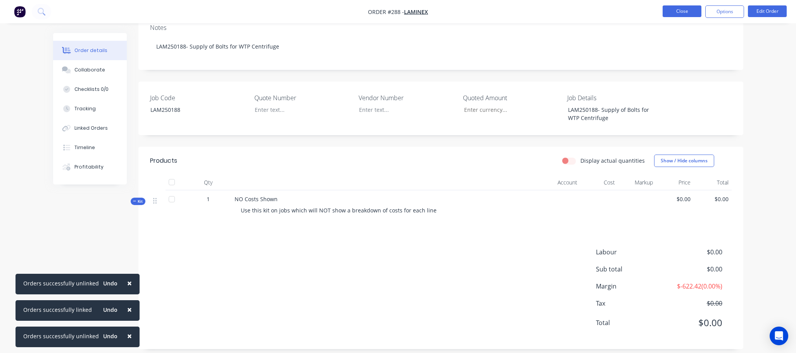
click at [510, 13] on button "Close" at bounding box center [682, 11] width 39 height 12
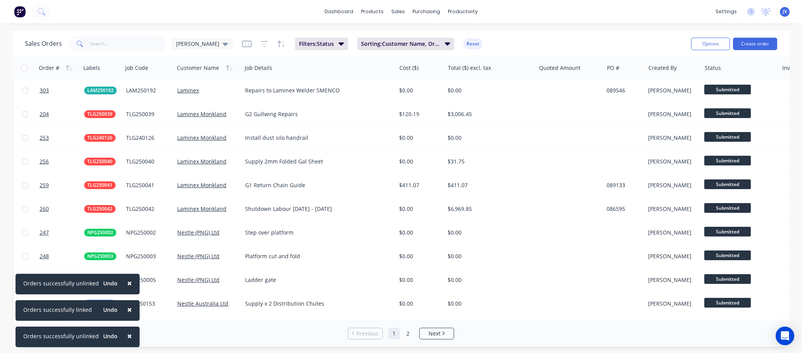
scroll to position [2130, 0]
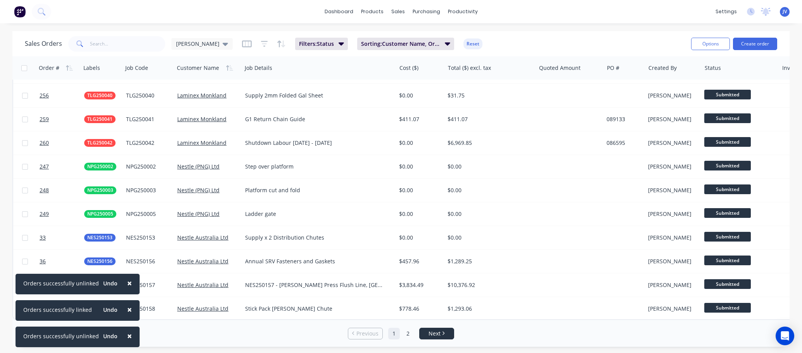
click at [445, 334] on link "Next" at bounding box center [437, 333] width 34 height 8
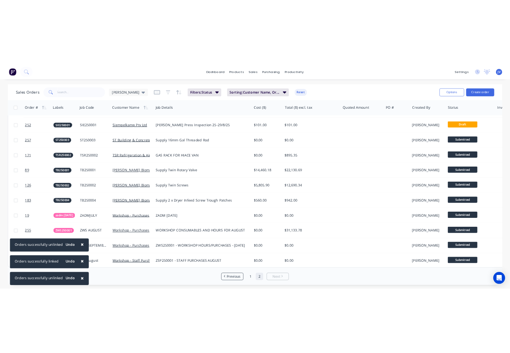
scroll to position [1420, 0]
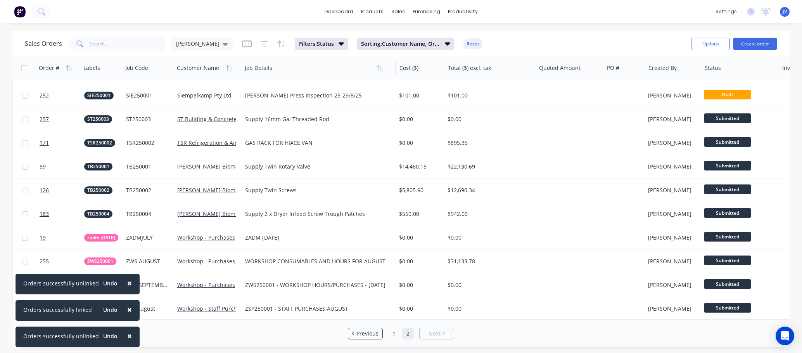
click at [353, 67] on div at bounding box center [315, 68] width 141 height 16
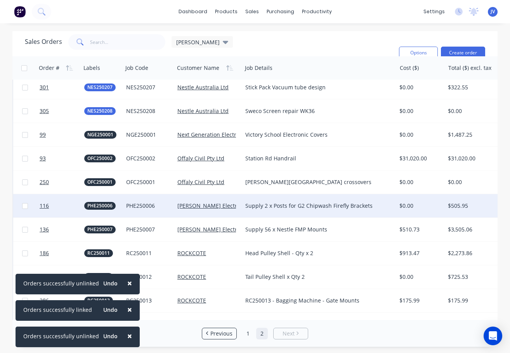
scroll to position [1187, 0]
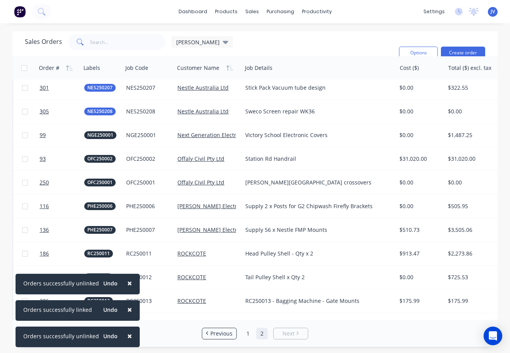
click at [127, 282] on span "×" at bounding box center [129, 282] width 5 height 11
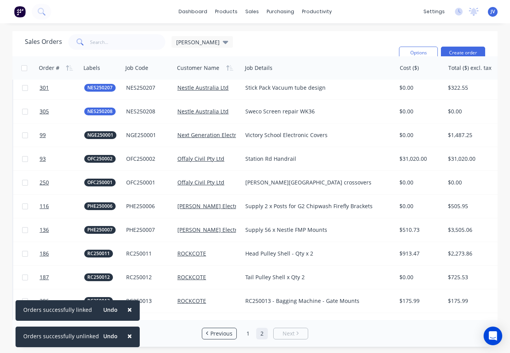
click at [127, 308] on span "×" at bounding box center [129, 309] width 5 height 11
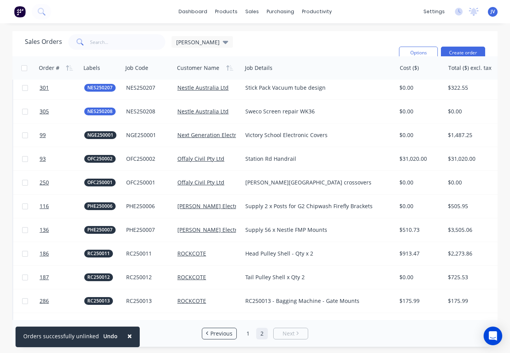
click at [127, 335] on span "×" at bounding box center [129, 335] width 5 height 11
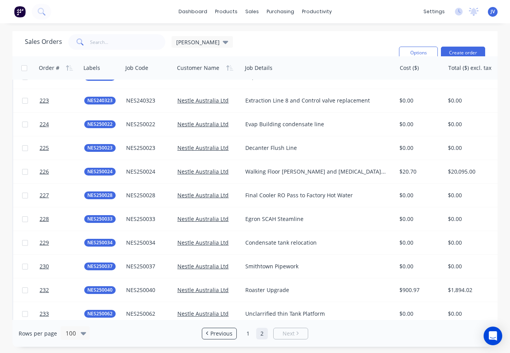
scroll to position [295, 0]
